Goal: Communication & Community: Answer question/provide support

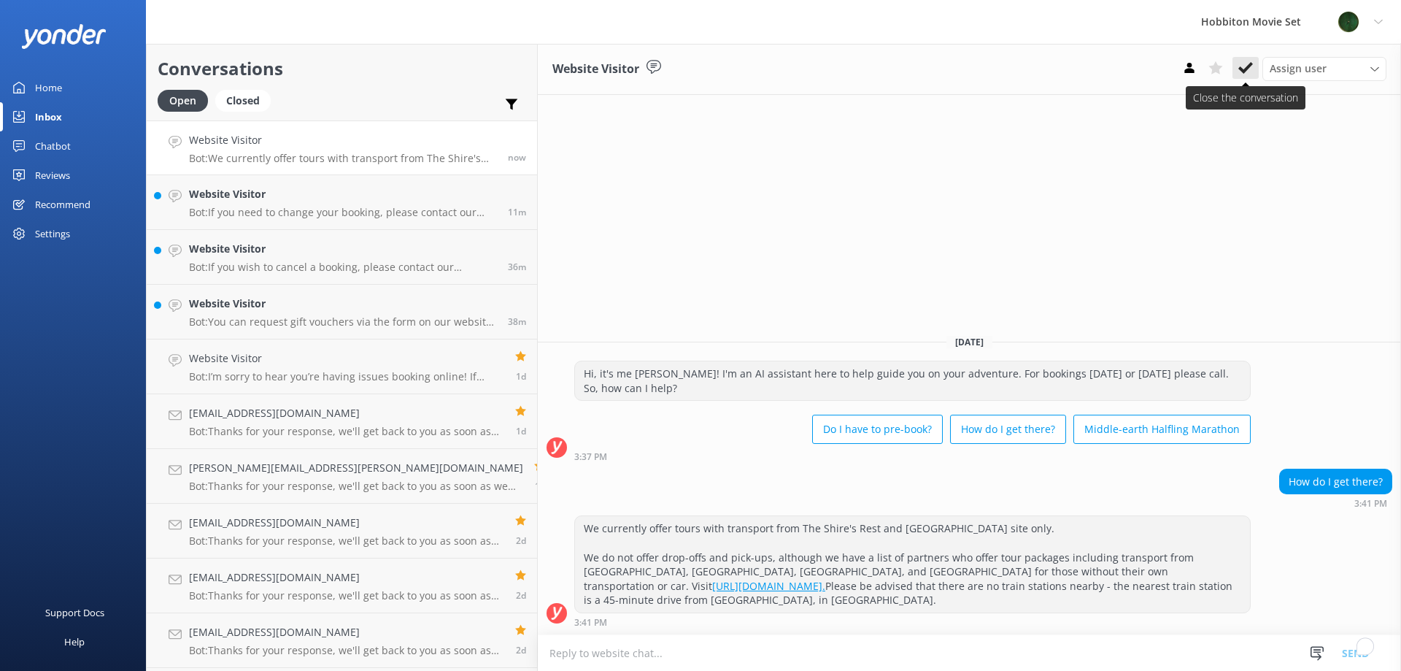
click at [1249, 66] on use at bounding box center [1245, 68] width 15 height 12
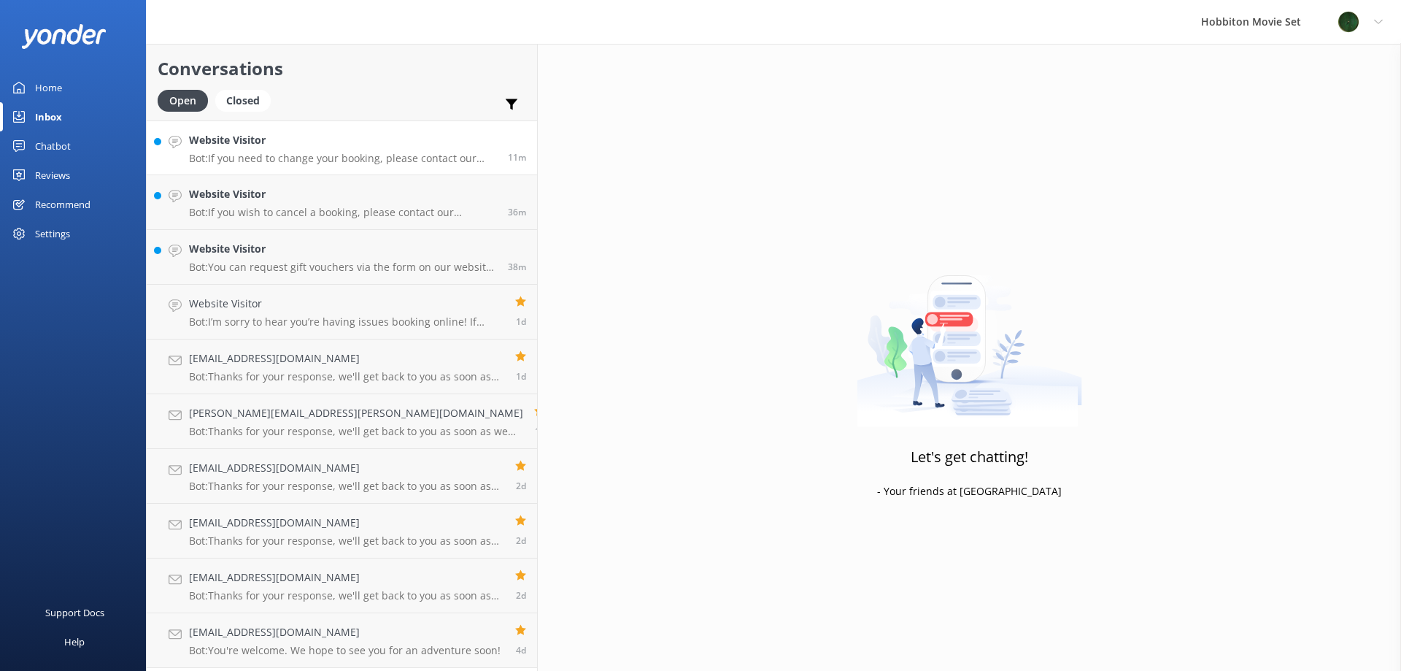
click at [322, 149] on div "Website Visitor Bot: If you need to change your booking, please contact our tea…" at bounding box center [343, 147] width 308 height 31
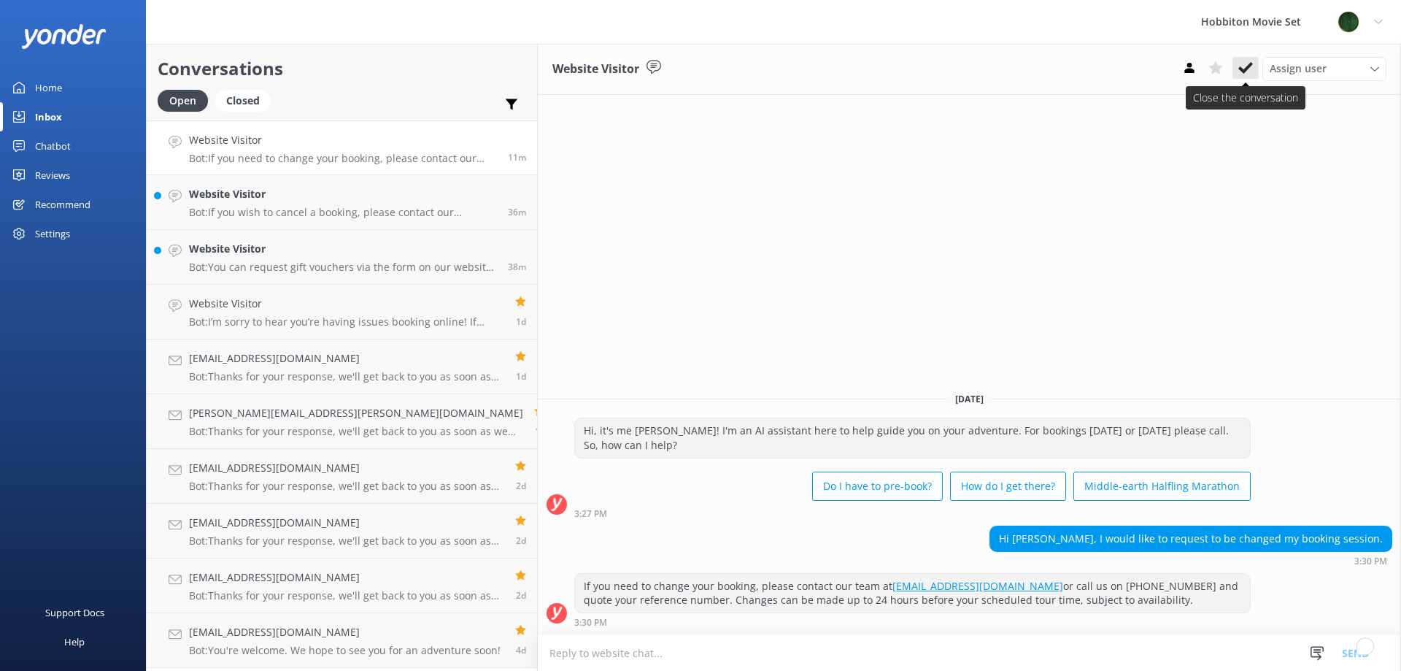
click at [1252, 77] on button at bounding box center [1246, 68] width 26 height 22
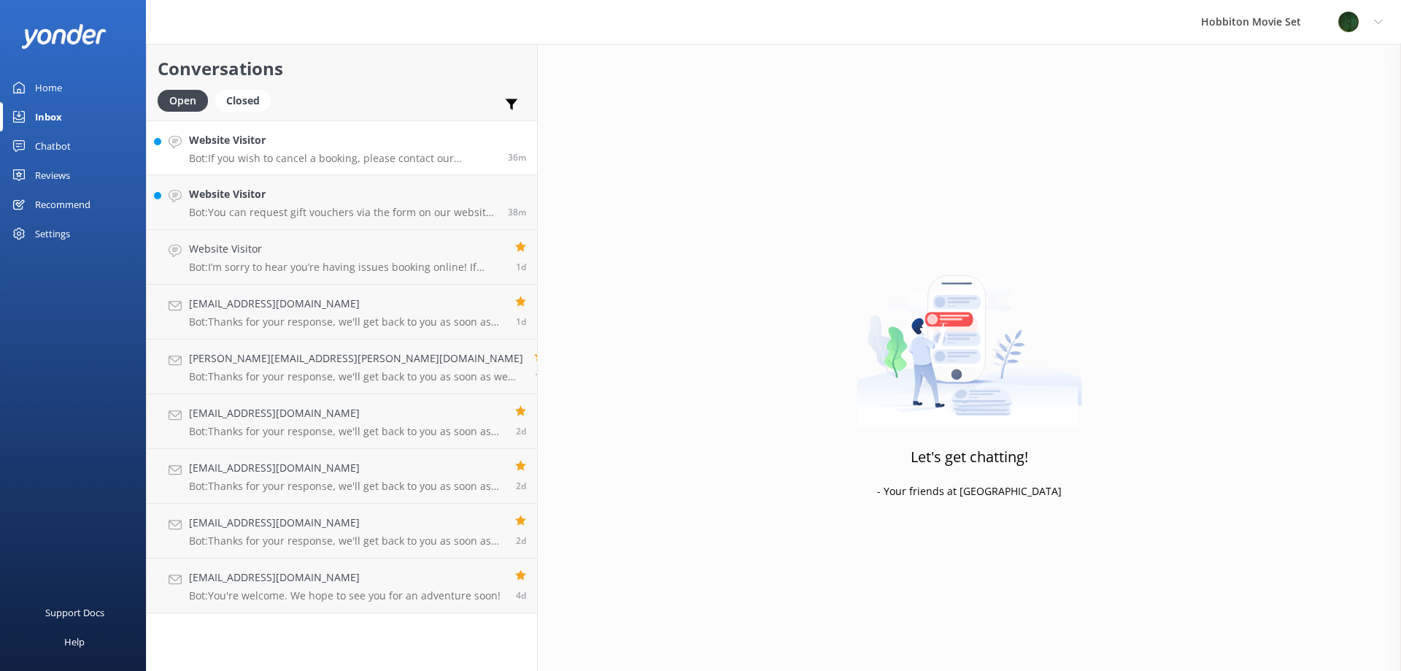
drag, startPoint x: 347, startPoint y: 159, endPoint x: 326, endPoint y: 145, distance: 24.7
click at [344, 158] on p "Bot: If you wish to cancel a booking, please contact our reservations team via …" at bounding box center [343, 158] width 308 height 13
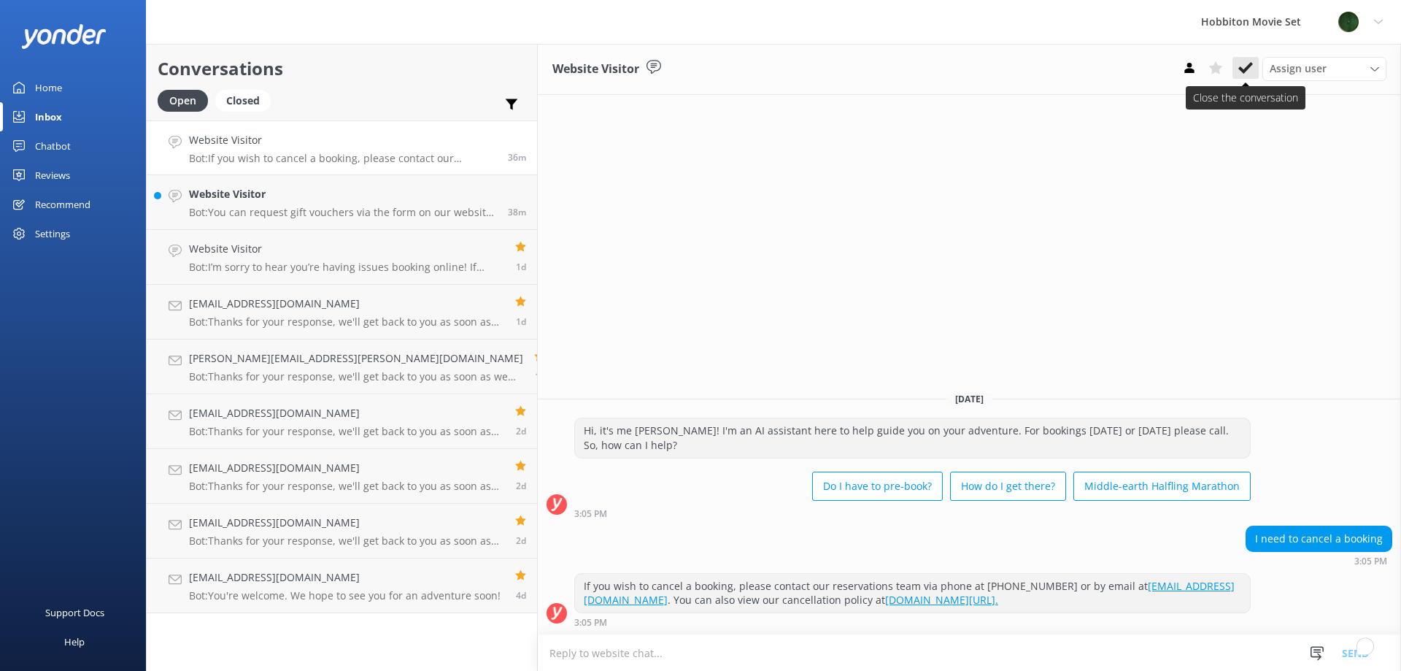
click at [1252, 63] on icon at bounding box center [1245, 68] width 15 height 15
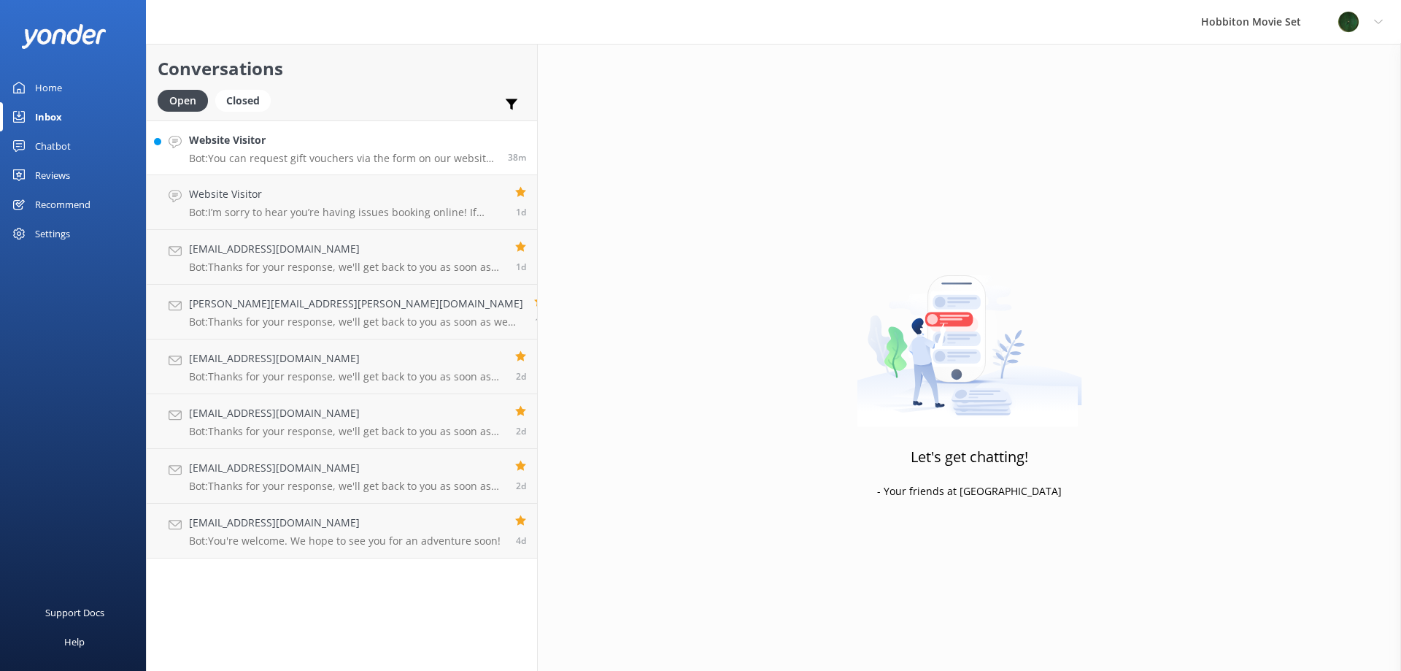
click at [307, 146] on h4 "Website Visitor" at bounding box center [343, 140] width 308 height 16
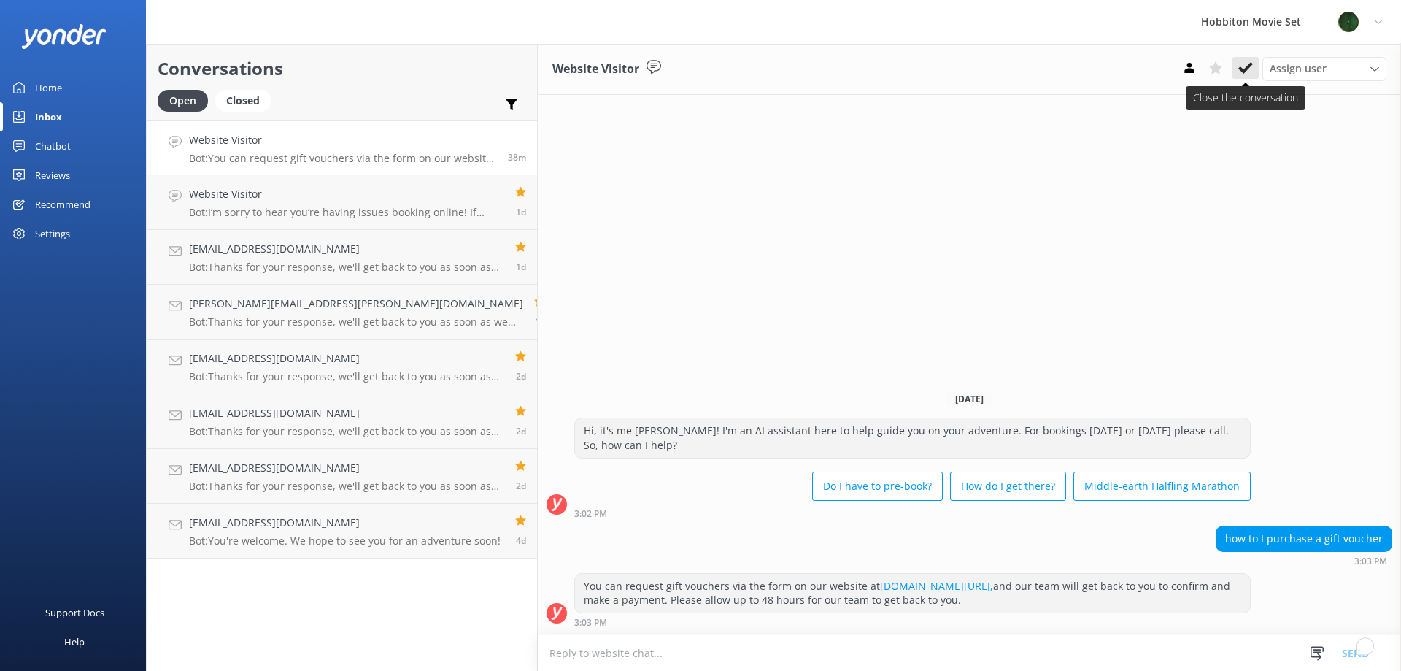
click at [1257, 69] on button at bounding box center [1246, 68] width 26 height 22
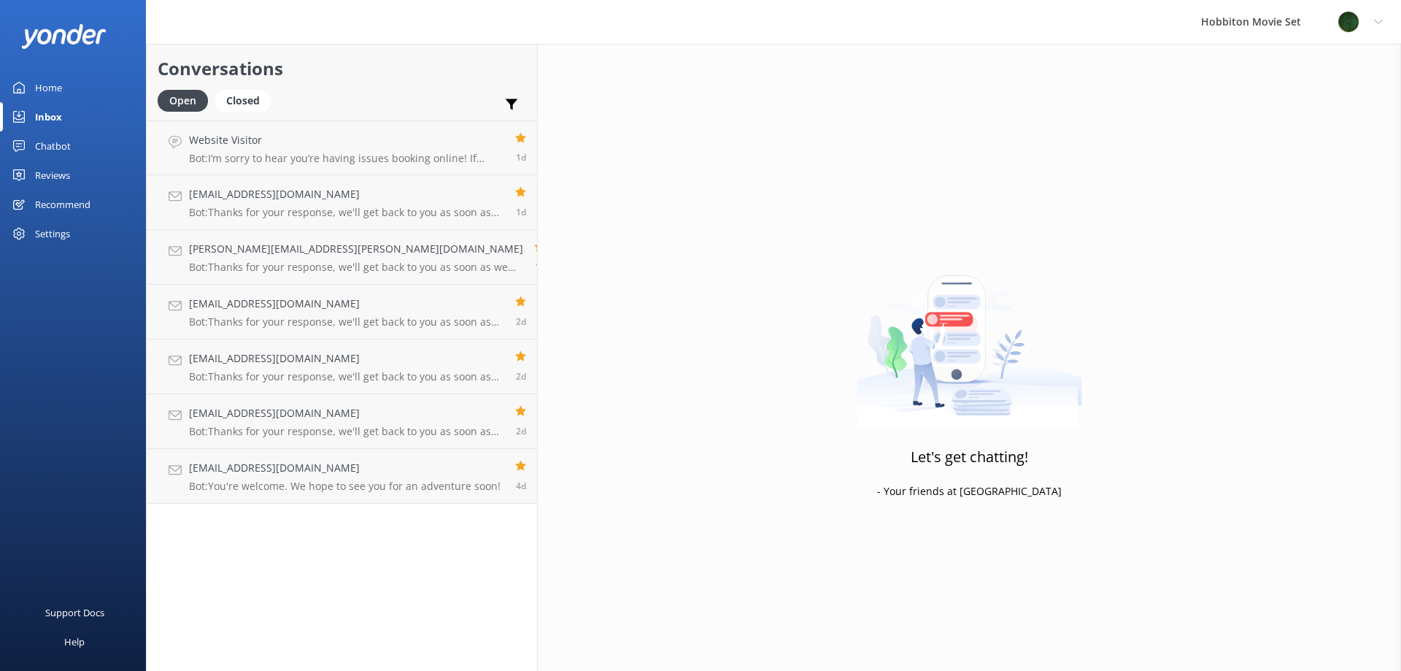
click at [335, 550] on div "Conversations Open Closed Important Assigned to me Unassigned Website Visitor B…" at bounding box center [342, 357] width 392 height 627
click at [226, 146] on h4 "Website Visitor" at bounding box center [346, 140] width 315 height 16
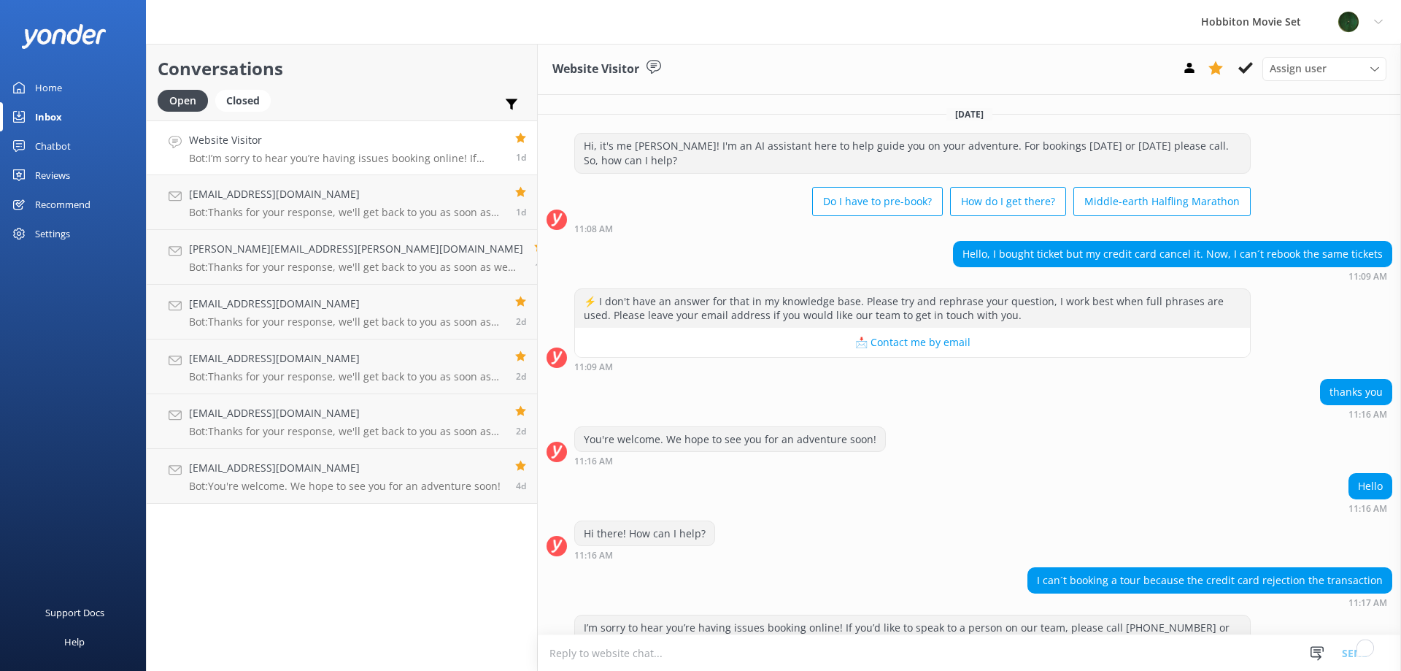
scroll to position [28, 0]
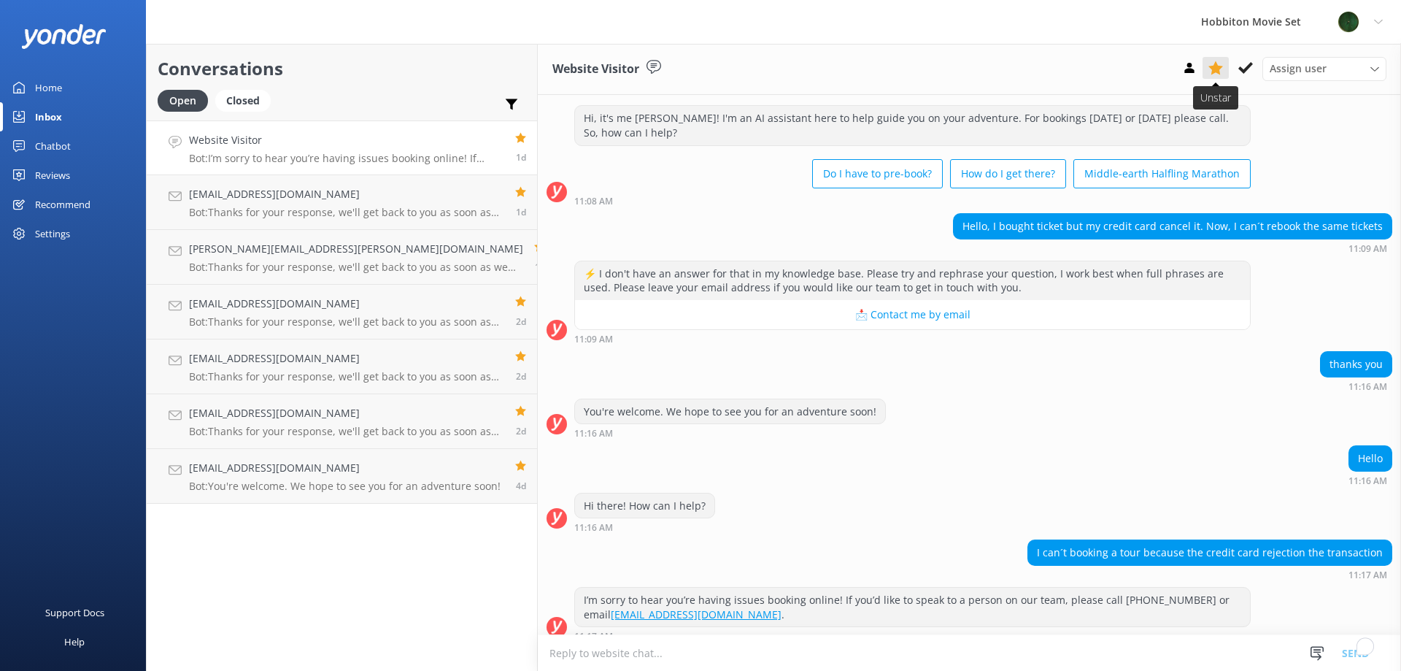
click at [1215, 79] on button at bounding box center [1216, 68] width 26 height 22
click at [1246, 77] on button at bounding box center [1246, 68] width 26 height 22
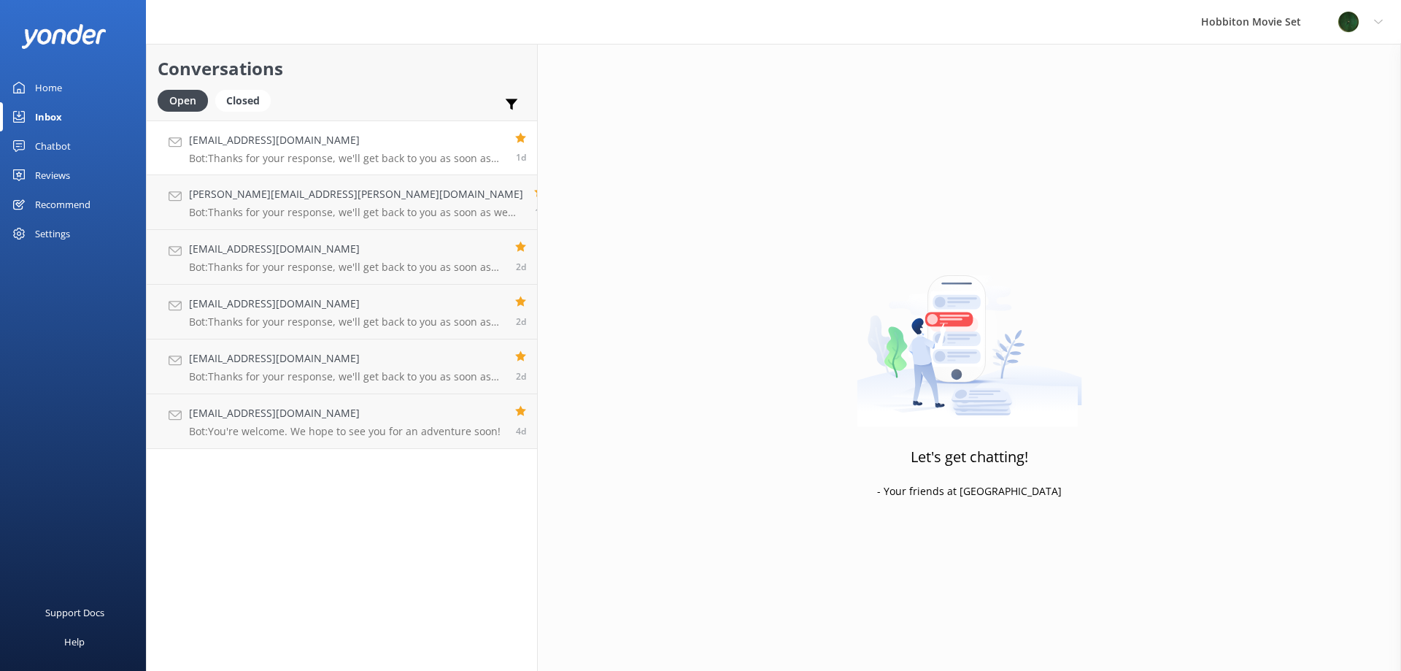
click at [230, 155] on p "Bot: Thanks for your response, we'll get back to you as soon as we can during o…" at bounding box center [346, 158] width 315 height 13
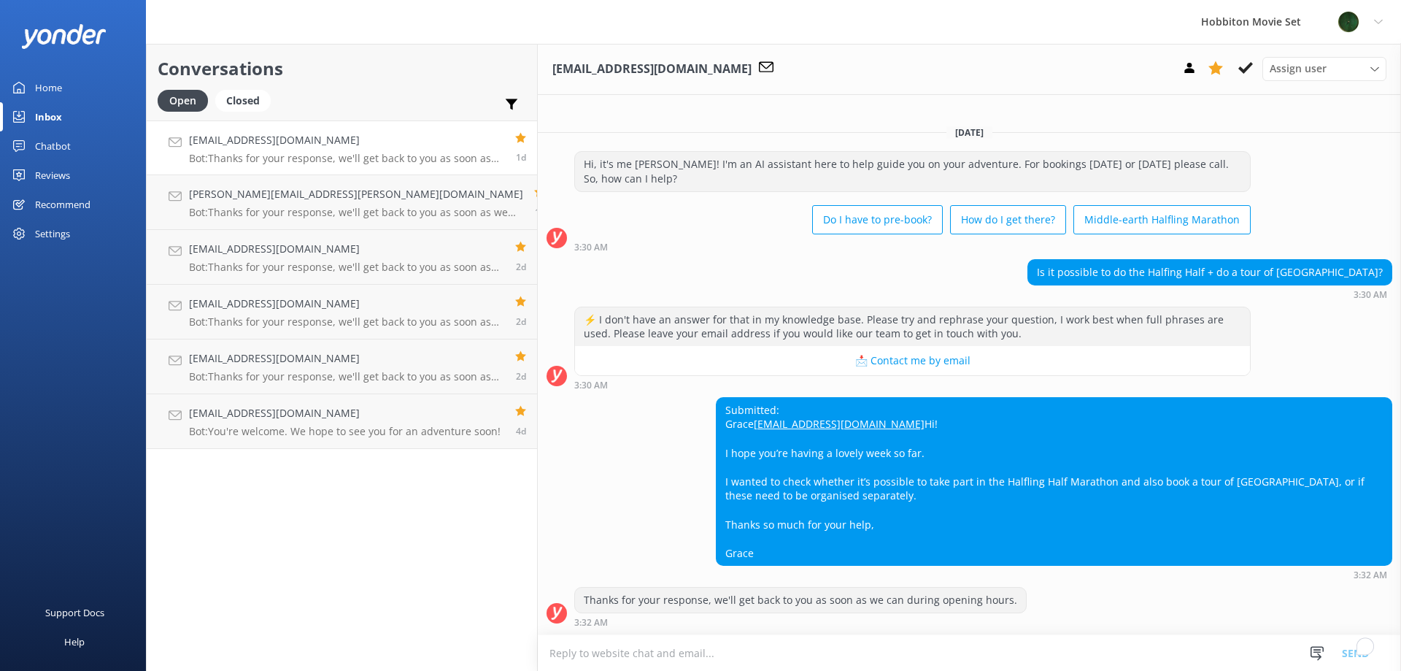
click at [538, 514] on div "Submitted: Grace [EMAIL_ADDRESS][DOMAIN_NAME] Hi! I hope you’re having a lovely…" at bounding box center [969, 488] width 863 height 183
click at [538, 451] on div "Submitted: Grace [EMAIL_ADDRESS][DOMAIN_NAME] Hi! I hope you’re having a lovely…" at bounding box center [969, 488] width 863 height 183
drag, startPoint x: 528, startPoint y: 513, endPoint x: 516, endPoint y: 499, distance: 18.1
click at [538, 513] on div "Submitted: Grace [EMAIL_ADDRESS][DOMAIN_NAME] Hi! I hope you’re having a lovely…" at bounding box center [969, 488] width 863 height 183
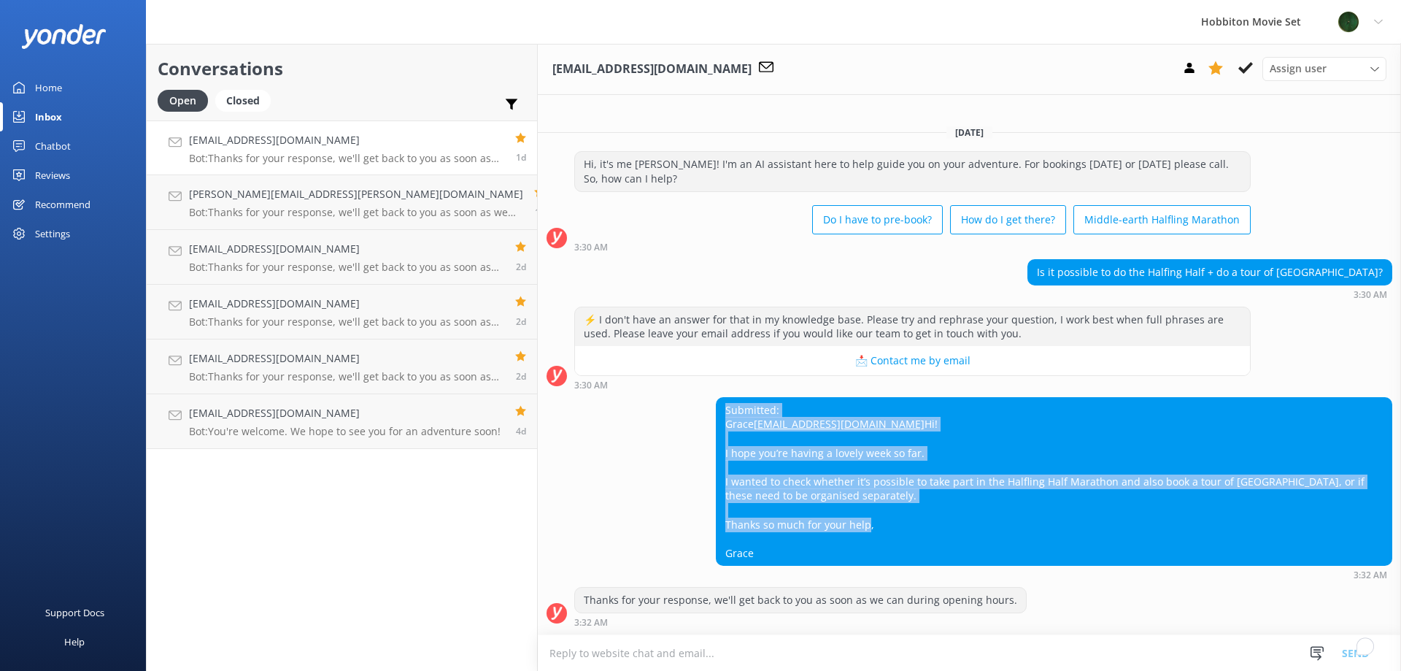
drag, startPoint x: 752, startPoint y: 552, endPoint x: 636, endPoint y: 385, distance: 204.5
click at [716, 397] on div "Submitted: Grace [EMAIL_ADDRESS][DOMAIN_NAME] Hi! I hope you’re having a lovely…" at bounding box center [1054, 481] width 676 height 169
click at [717, 558] on div "Submitted: Grace [EMAIL_ADDRESS][DOMAIN_NAME] Hi! I hope you’re having a lovely…" at bounding box center [1054, 482] width 675 height 168
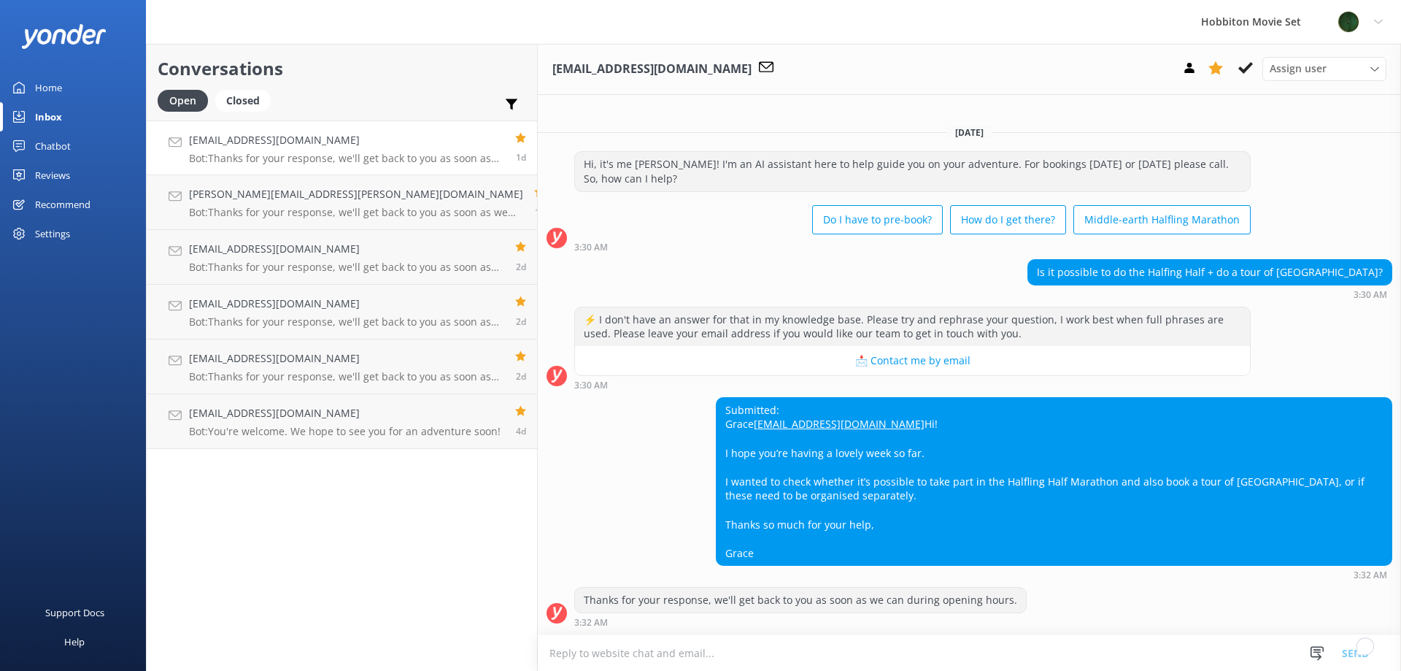
click at [555, 438] on div "Submitted: Grace [EMAIL_ADDRESS][DOMAIN_NAME] Hi! I hope you’re having a lovely…" at bounding box center [969, 488] width 863 height 183
click at [547, 439] on div "Submitted: Grace [EMAIL_ADDRESS][DOMAIN_NAME] Hi! I hope you’re having a lovely…" at bounding box center [969, 488] width 863 height 183
click at [538, 448] on div "Submitted: Grace [EMAIL_ADDRESS][DOMAIN_NAME] Hi! I hope you’re having a lovely…" at bounding box center [969, 488] width 863 height 183
click at [555, 544] on div "Submitted: Grace [EMAIL_ADDRESS][DOMAIN_NAME] Hi! I hope you’re having a lovely…" at bounding box center [969, 488] width 863 height 183
click at [579, 421] on div "Submitted: Grace [EMAIL_ADDRESS][DOMAIN_NAME] Hi! I hope you’re having a lovely…" at bounding box center [969, 488] width 863 height 183
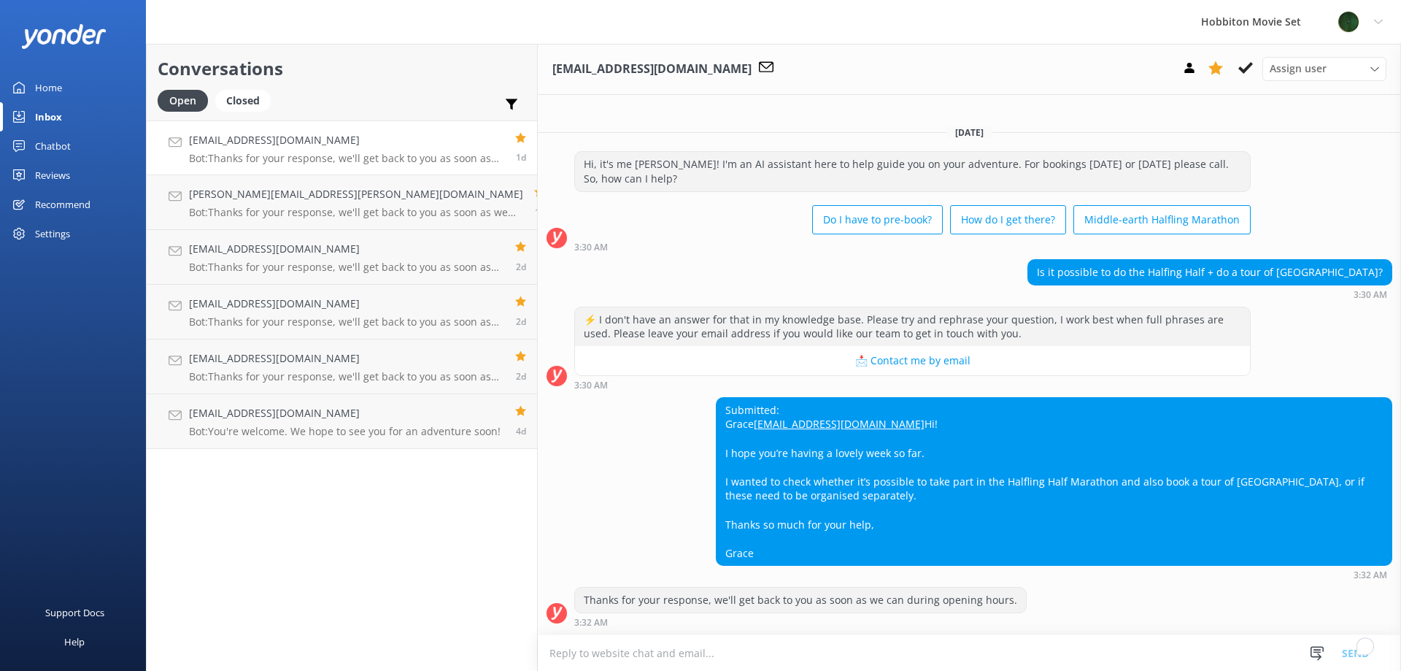
click at [538, 520] on div "Submitted: Grace [EMAIL_ADDRESS][DOMAIN_NAME] Hi! I hope you’re having a lovely…" at bounding box center [969, 488] width 863 height 183
